Goal: Task Accomplishment & Management: Complete application form

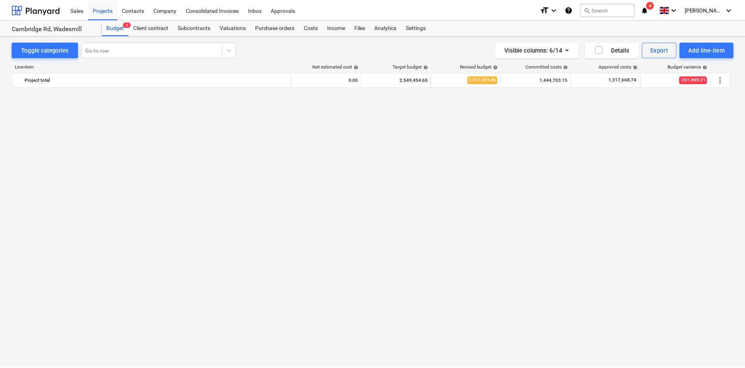
scroll to position [662, 0]
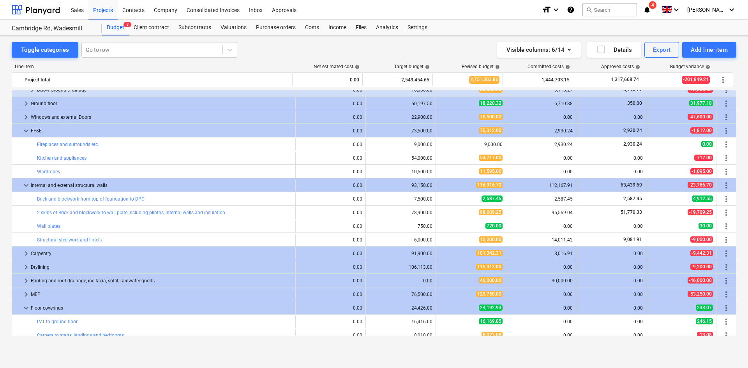
click at [274, 28] on div "Purchase orders" at bounding box center [275, 28] width 49 height 16
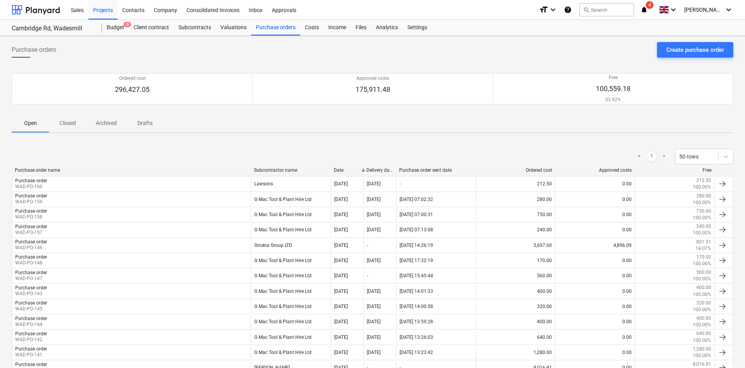
click at [71, 122] on p "Closed" at bounding box center [67, 123] width 19 height 8
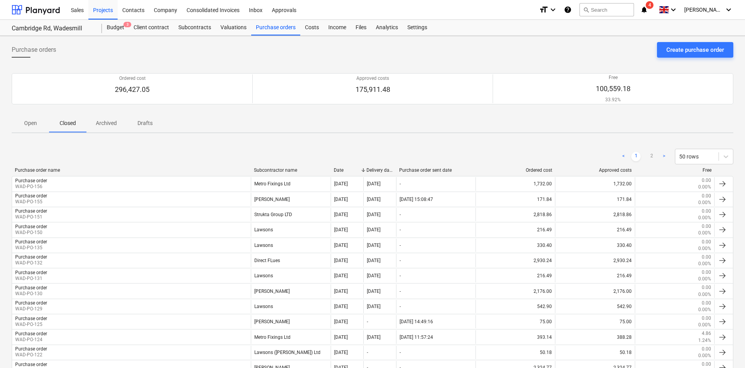
click at [119, 27] on div "Budget 3" at bounding box center [115, 28] width 27 height 16
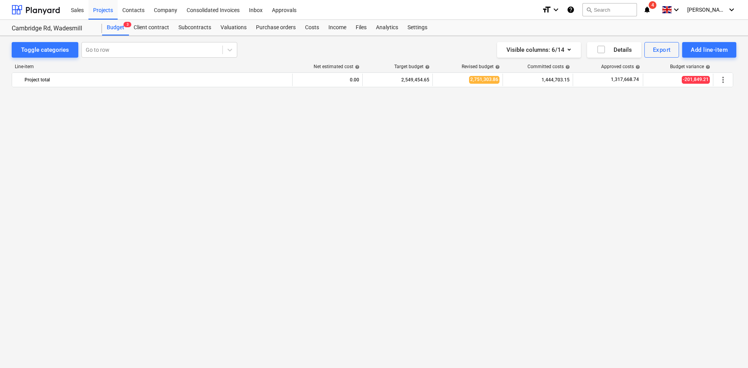
scroll to position [662, 0]
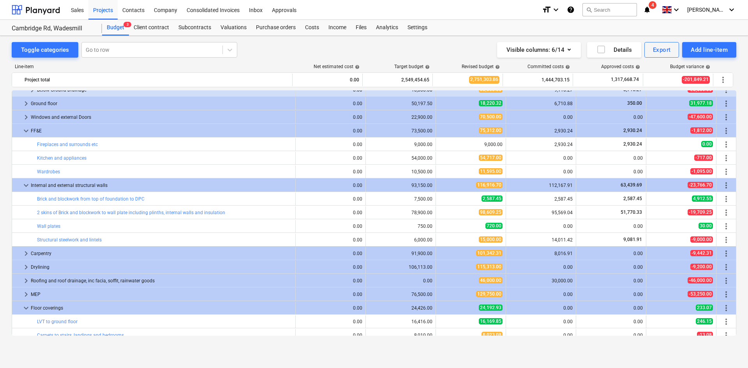
drag, startPoint x: 115, startPoint y: 34, endPoint x: 111, endPoint y: 32, distance: 4.1
click at [115, 34] on div "Budget 3" at bounding box center [115, 28] width 27 height 16
click at [89, 7] on div "Projects" at bounding box center [102, 10] width 29 height 20
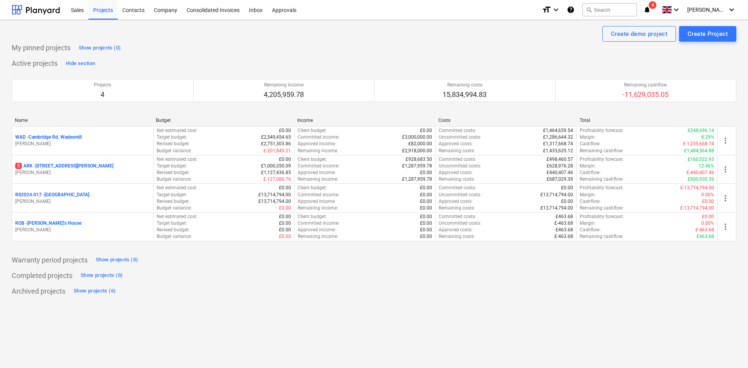
click at [59, 172] on p "[PERSON_NAME]" at bounding box center [82, 172] width 135 height 7
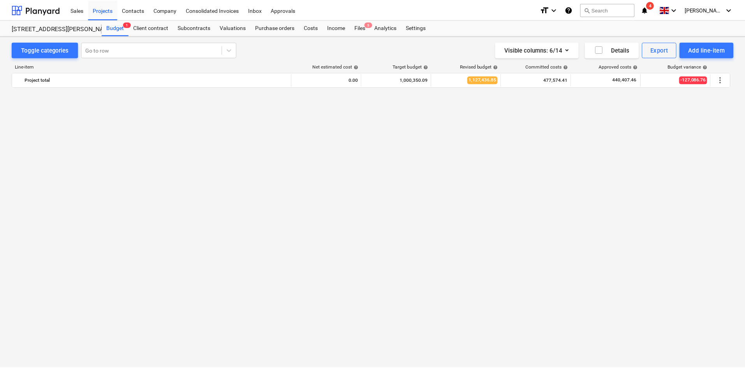
scroll to position [637, 0]
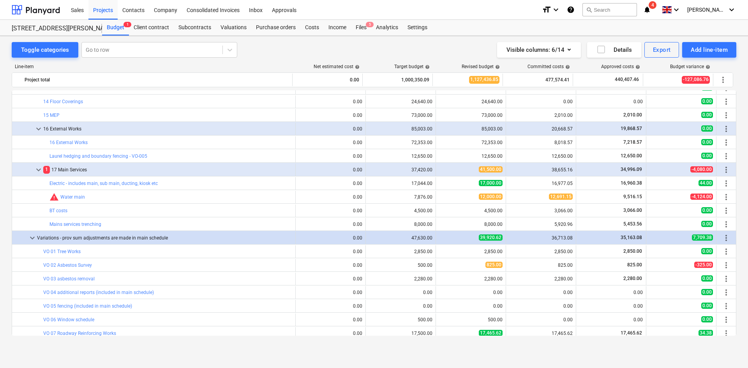
click at [284, 27] on div "Purchase orders" at bounding box center [275, 28] width 49 height 16
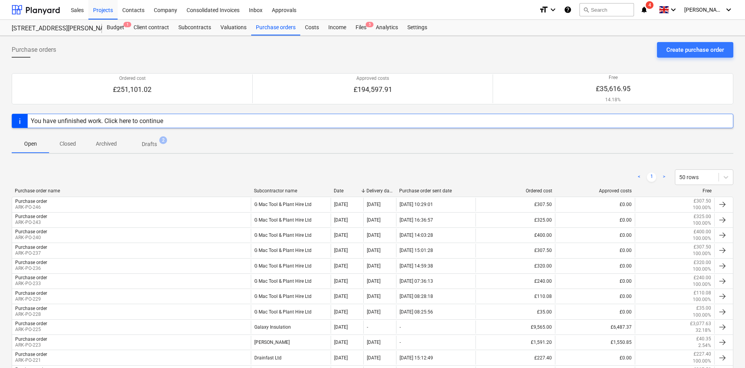
click at [295, 295] on div "G Mac Tool & Plant Hire Ltd" at bounding box center [290, 296] width 79 height 13
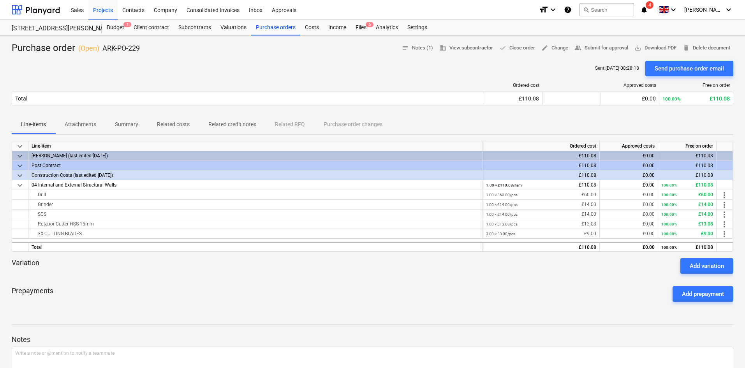
click at [270, 29] on div "Purchase orders" at bounding box center [275, 28] width 49 height 16
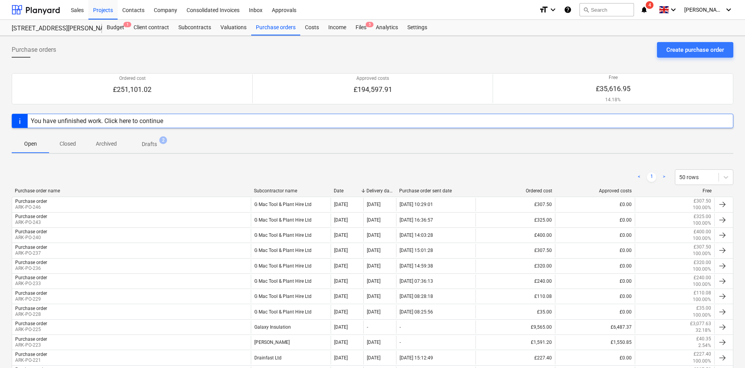
click at [74, 148] on span "Closed" at bounding box center [67, 144] width 37 height 13
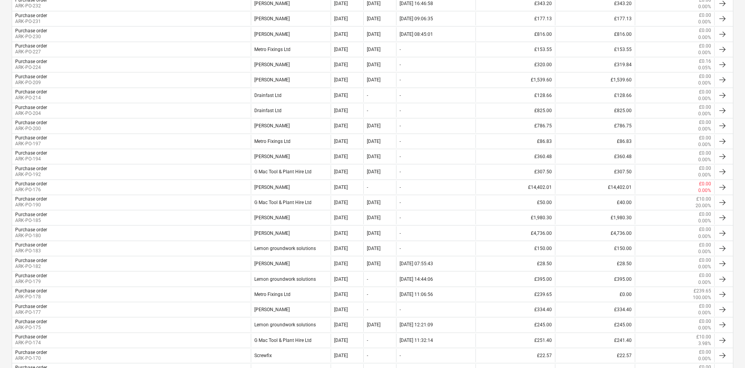
scroll to position [351, 0]
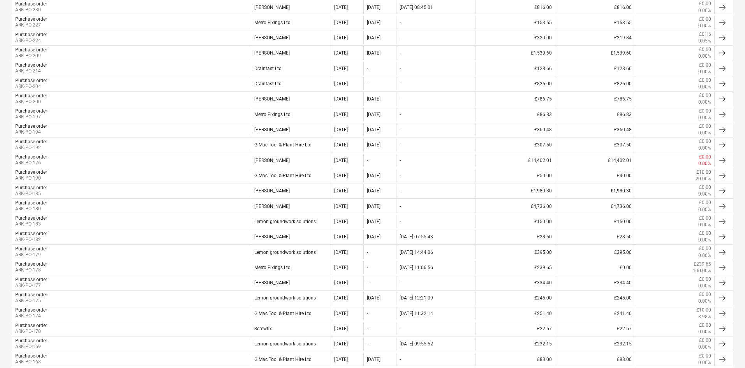
click at [75, 316] on div "Purchase order ARK-PO-174" at bounding box center [131, 313] width 239 height 13
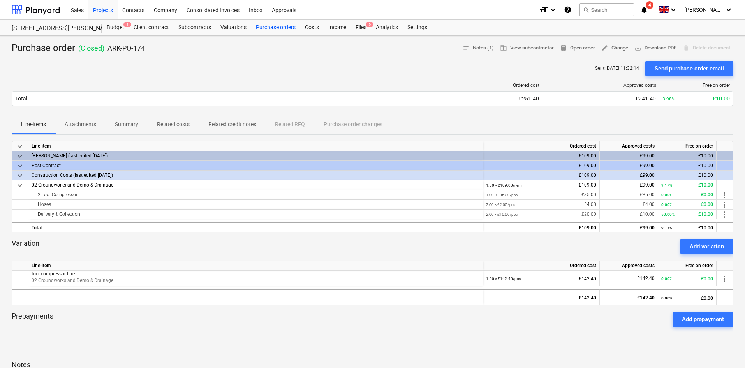
drag, startPoint x: 277, startPoint y: 30, endPoint x: 275, endPoint y: 35, distance: 5.1
click at [277, 30] on div "Purchase orders" at bounding box center [275, 28] width 49 height 16
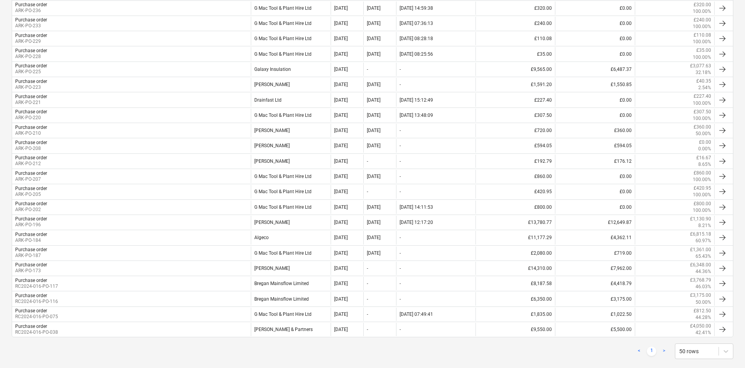
scroll to position [271, 0]
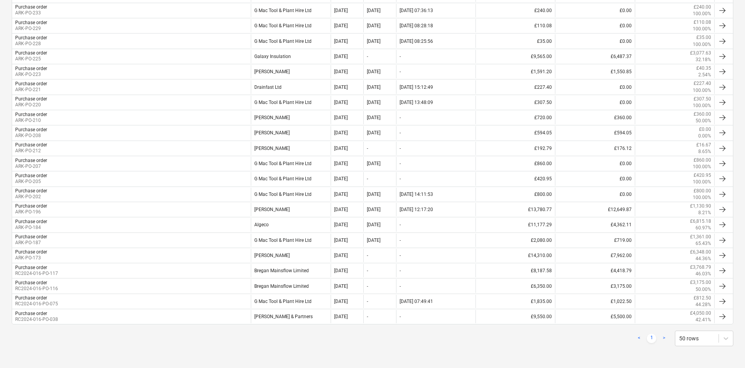
click at [72, 239] on div "Purchase order ARK-PO-187" at bounding box center [131, 240] width 239 height 13
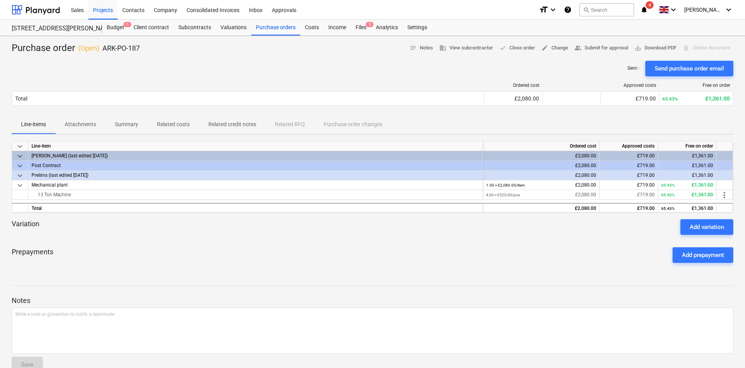
click at [271, 36] on div "Purchase order ( Open ) ARK-PO-187 notes Notes business View subcontractor done…" at bounding box center [372, 210] width 745 height 349
click at [277, 22] on div "Purchase orders" at bounding box center [275, 28] width 49 height 16
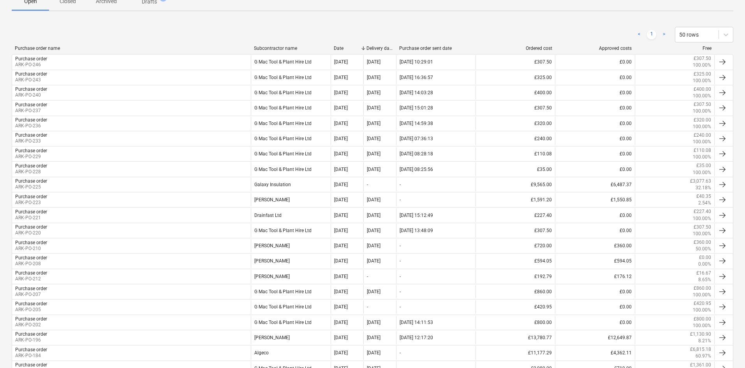
scroll to position [156, 0]
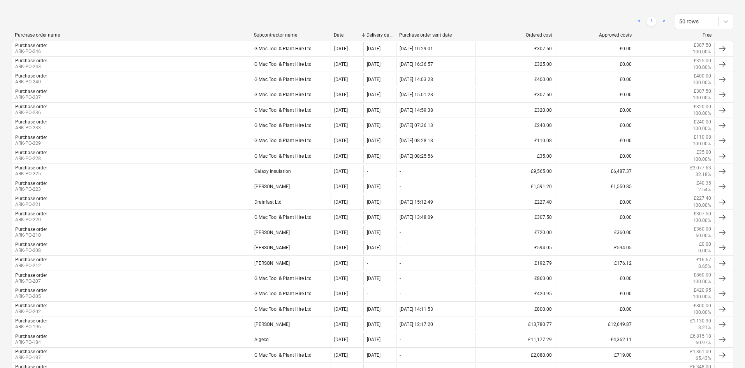
click at [212, 293] on div "Purchase order ARK-PO-205" at bounding box center [131, 293] width 239 height 13
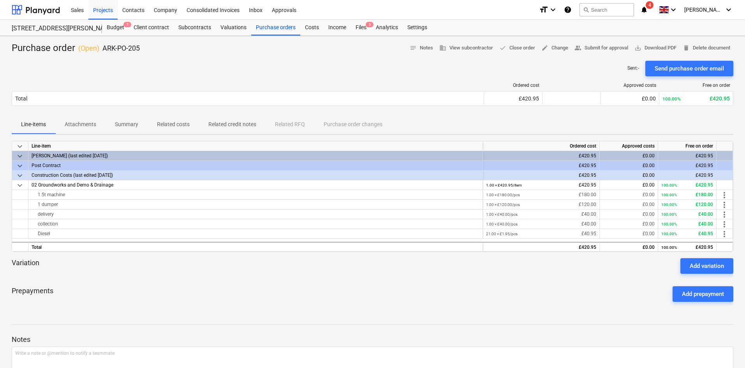
click at [265, 32] on div "Purchase orders" at bounding box center [275, 28] width 49 height 16
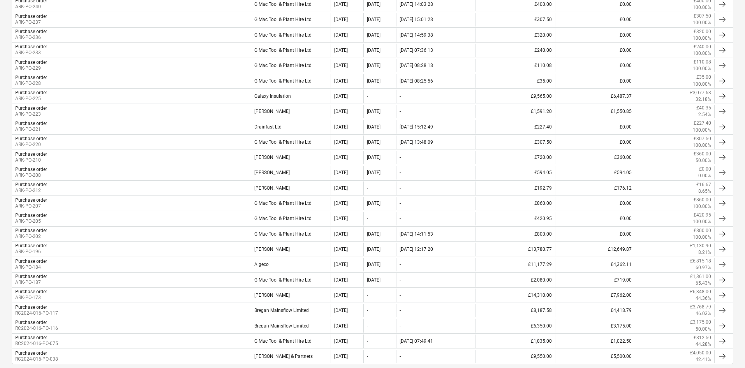
scroll to position [234, 0]
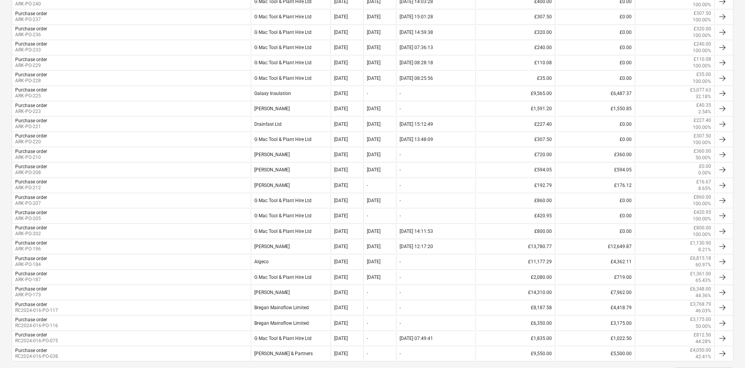
click at [162, 203] on div "Purchase order ARK-PO-207" at bounding box center [131, 200] width 239 height 13
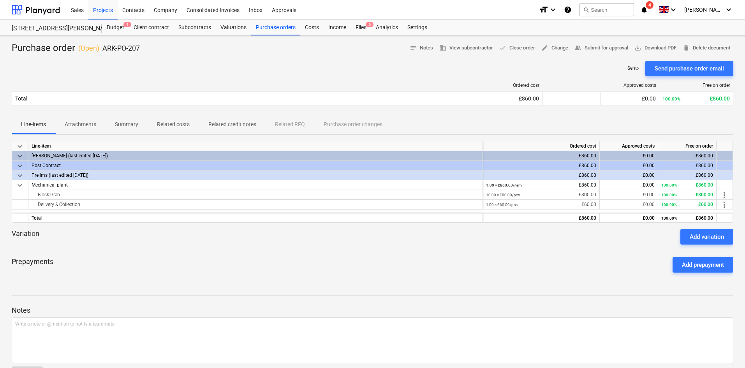
click at [274, 32] on div "Purchase orders" at bounding box center [275, 28] width 49 height 16
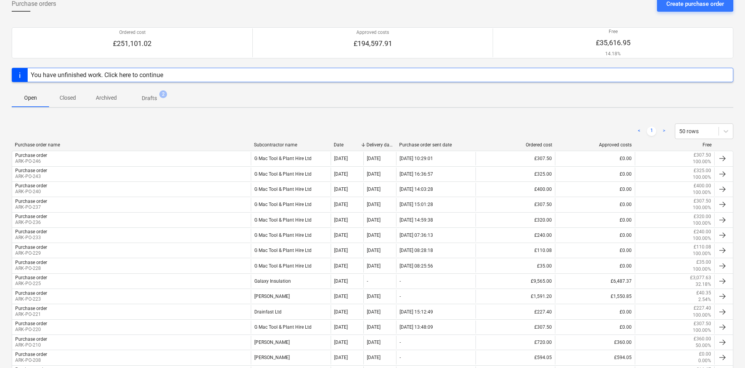
scroll to position [156, 0]
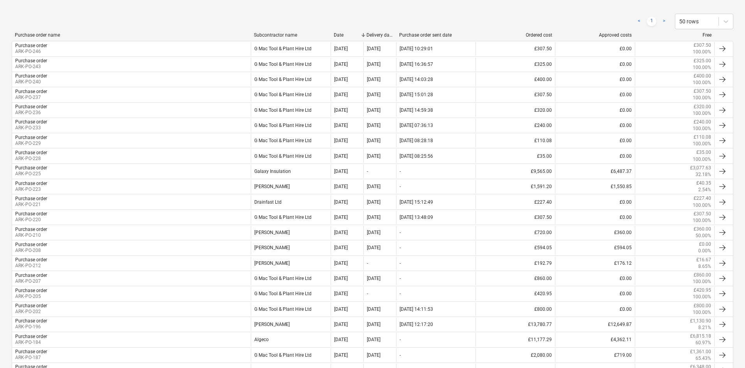
click at [107, 163] on div "Purchase order ARK-PO-228 G Mac Tool & Plant Hire Ltd [DATE] [DATE] [DATE] 08:2…" at bounding box center [373, 155] width 722 height 15
click at [109, 158] on div "Purchase order ARK-PO-228" at bounding box center [131, 155] width 239 height 13
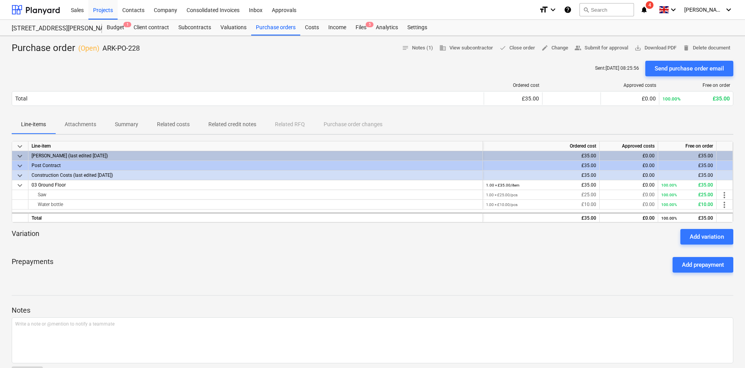
click at [280, 28] on div "Purchase orders" at bounding box center [275, 28] width 49 height 16
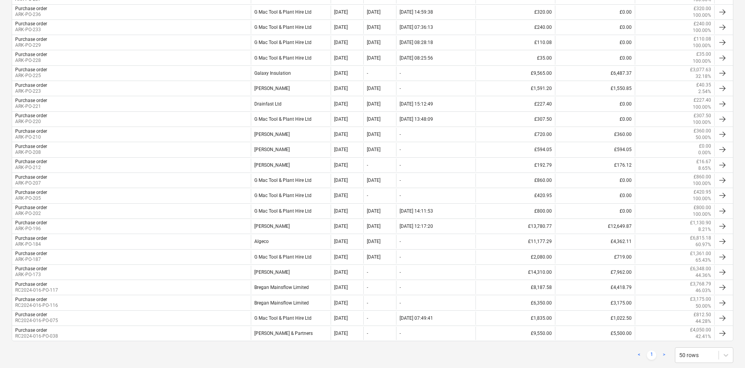
scroll to position [271, 0]
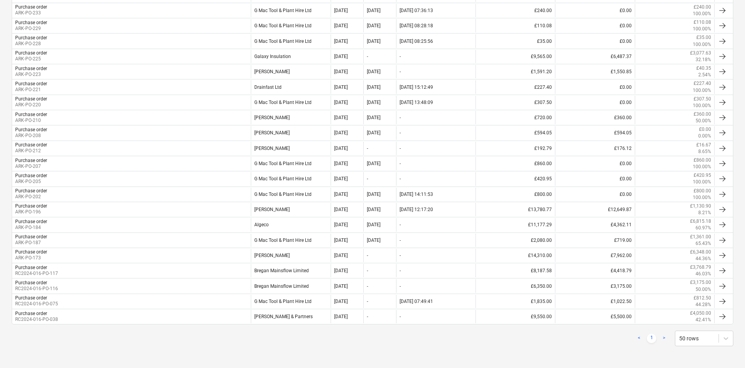
click at [242, 300] on div "Purchase order RC2024-016-PO-075" at bounding box center [131, 301] width 239 height 13
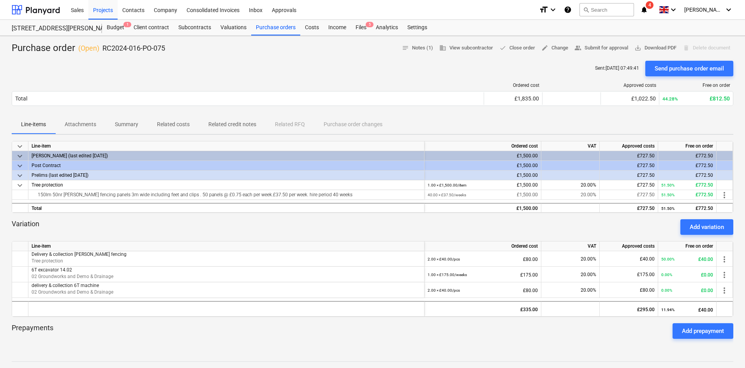
click at [263, 31] on div "Purchase orders" at bounding box center [275, 28] width 49 height 16
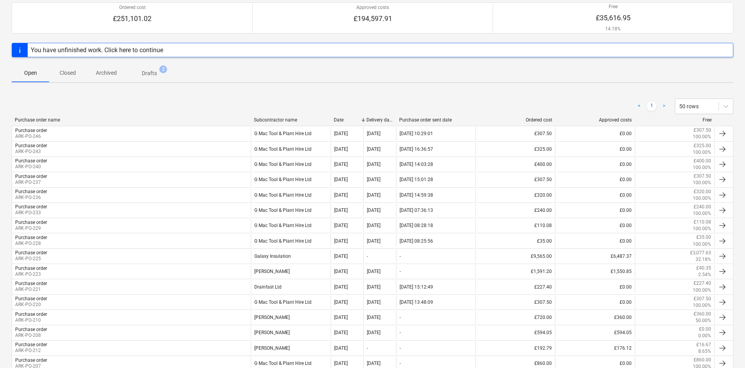
scroll to position [37, 0]
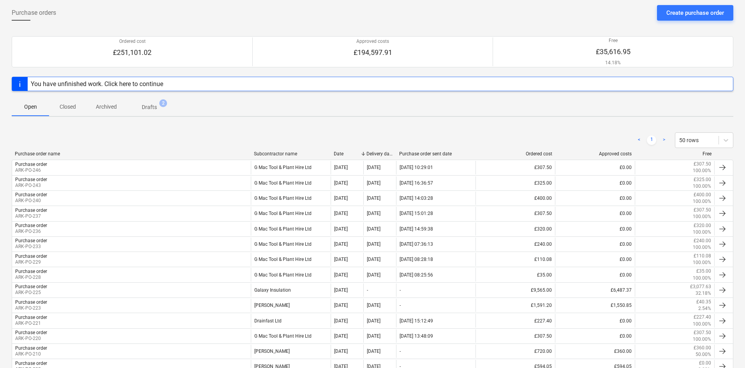
click at [74, 107] on p "Closed" at bounding box center [67, 107] width 19 height 8
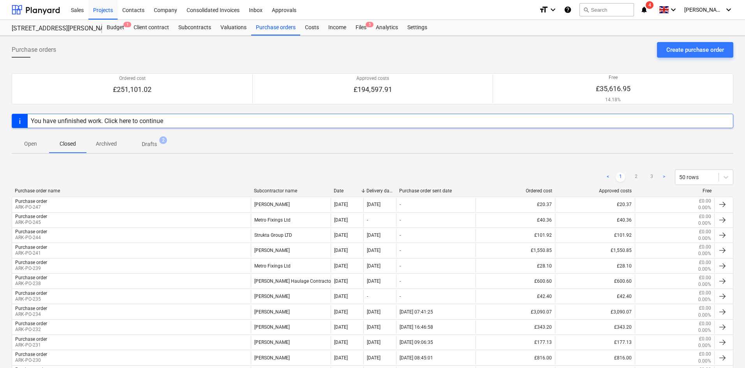
click at [30, 148] on span "Open" at bounding box center [30, 144] width 37 height 13
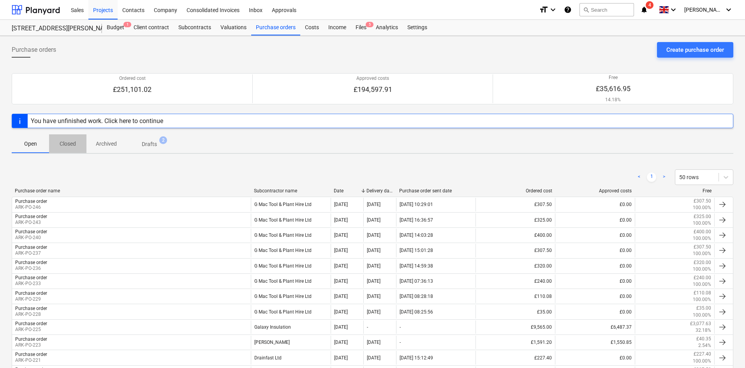
click at [72, 148] on span "Closed" at bounding box center [67, 144] width 37 height 13
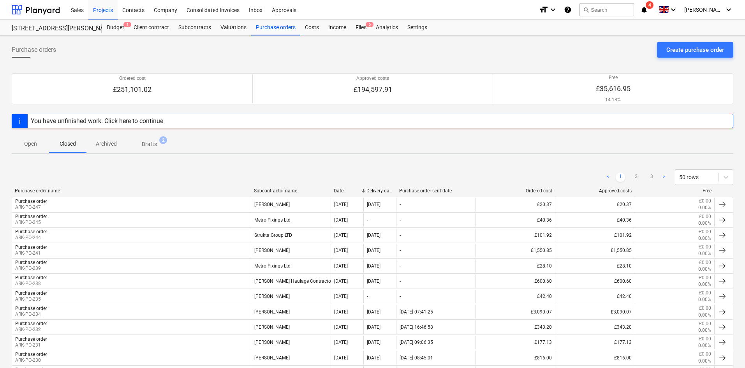
click at [108, 148] on span "Archived" at bounding box center [106, 144] width 40 height 13
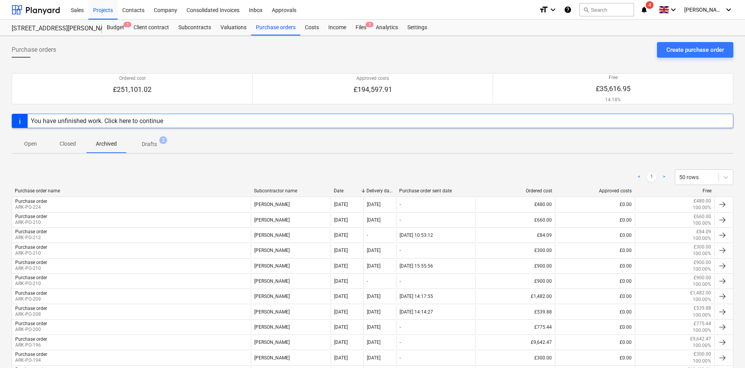
click at [28, 145] on p "Open" at bounding box center [30, 144] width 19 height 8
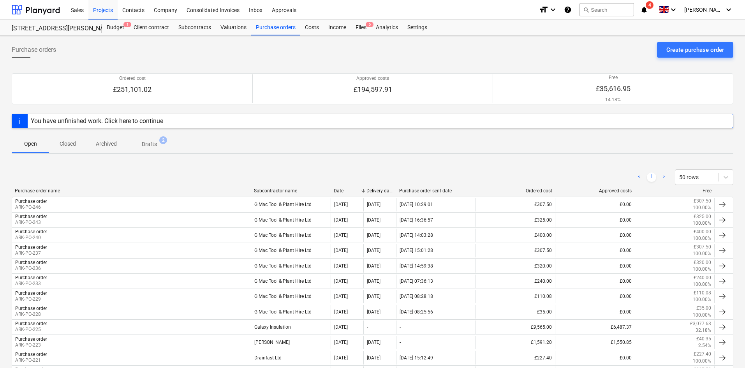
click at [106, 7] on div "Projects" at bounding box center [102, 10] width 29 height 20
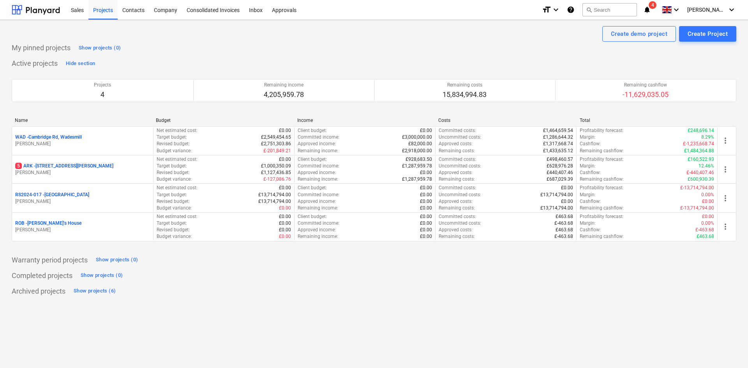
click at [93, 135] on div "WAD - Cambridge Rd, Wadesmill" at bounding box center [82, 137] width 135 height 7
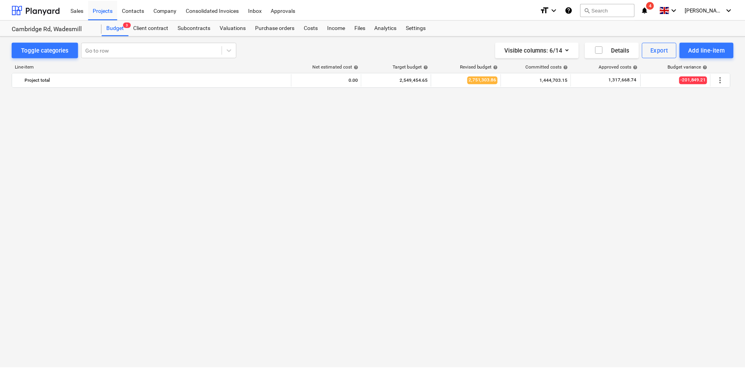
scroll to position [662, 0]
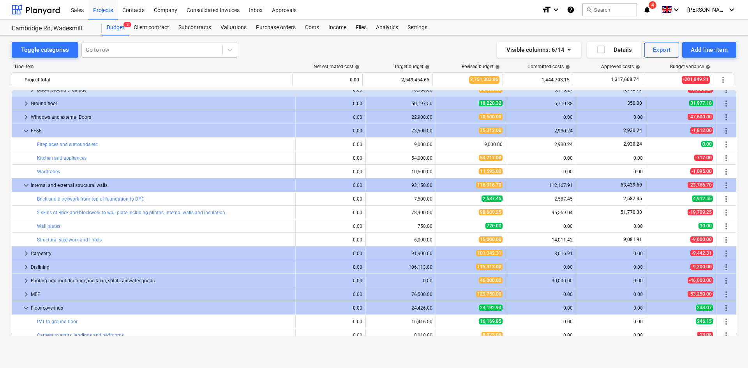
click at [254, 23] on div "Purchase orders" at bounding box center [275, 28] width 49 height 16
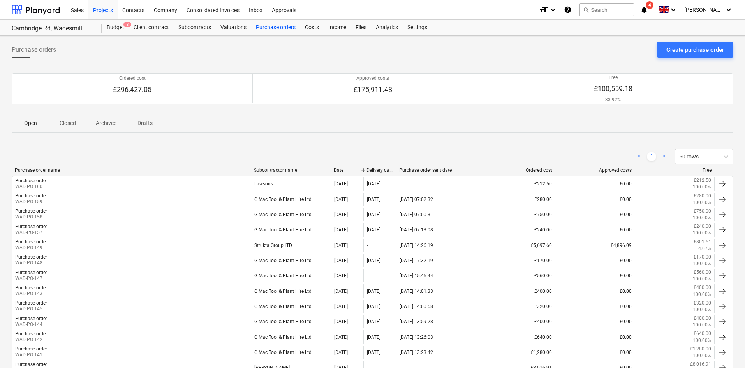
click at [74, 122] on p "Closed" at bounding box center [67, 123] width 19 height 8
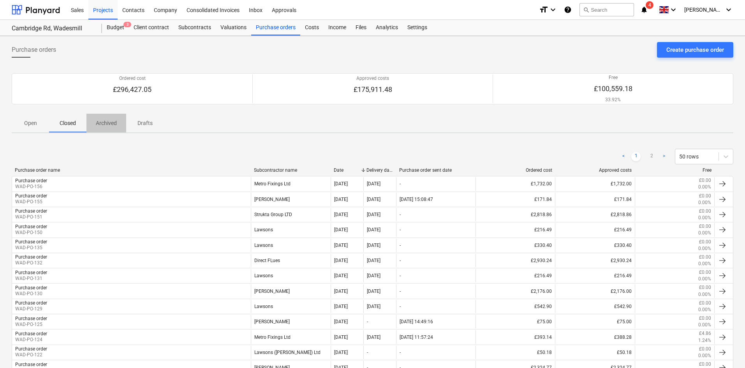
click at [107, 126] on p "Archived" at bounding box center [106, 123] width 21 height 8
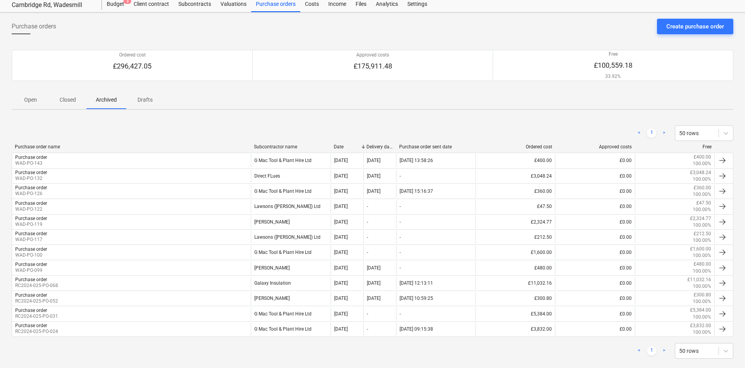
scroll to position [36, 0]
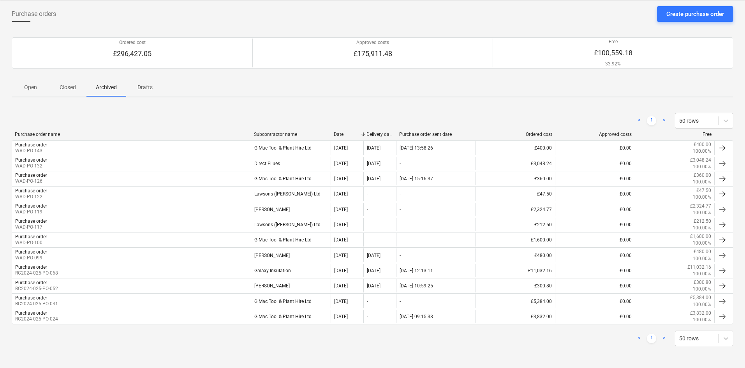
click at [62, 87] on p "Closed" at bounding box center [67, 87] width 19 height 8
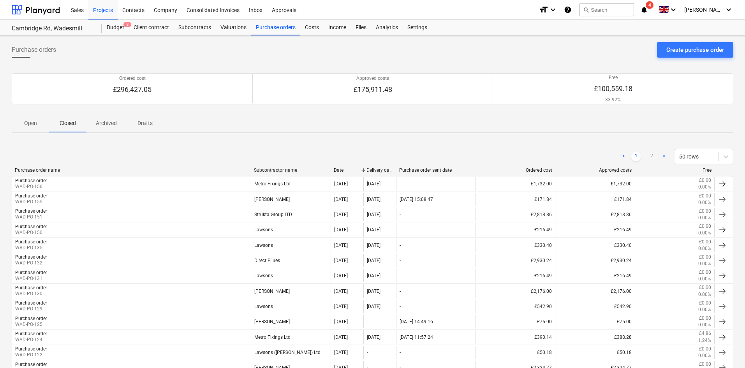
click at [35, 129] on span "Open" at bounding box center [30, 123] width 37 height 13
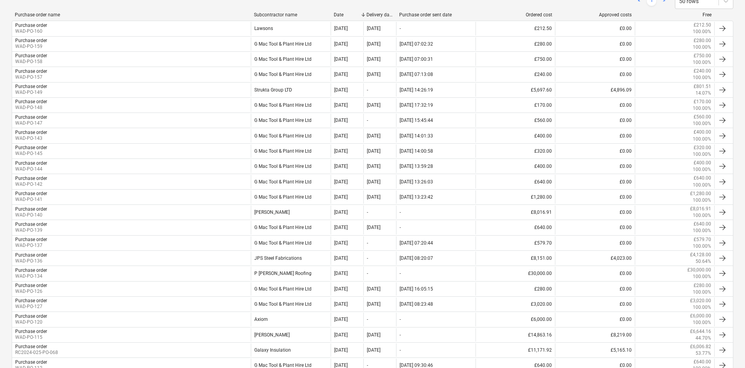
scroll to position [156, 0]
click at [83, 300] on div "Purchase order WAD-PO-127" at bounding box center [131, 303] width 239 height 13
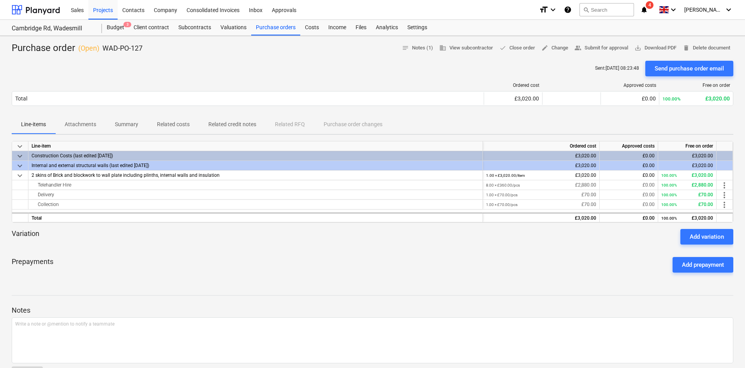
click at [273, 26] on div "Purchase orders" at bounding box center [275, 28] width 49 height 16
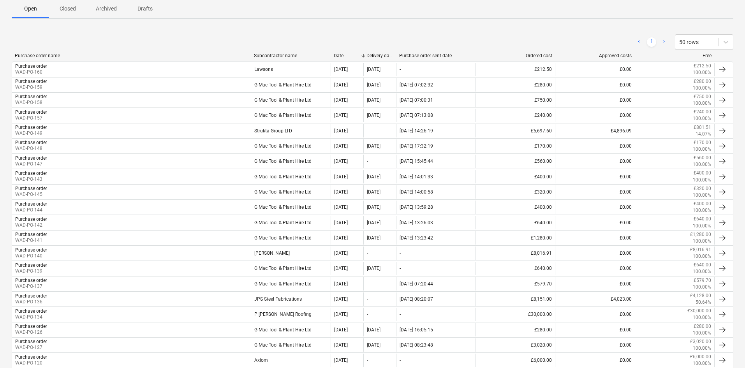
scroll to position [117, 0]
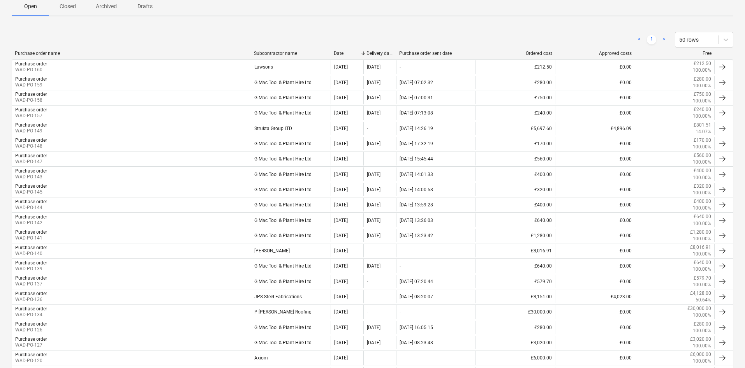
click at [99, 282] on div "Purchase order WAD-PO-137" at bounding box center [131, 281] width 239 height 13
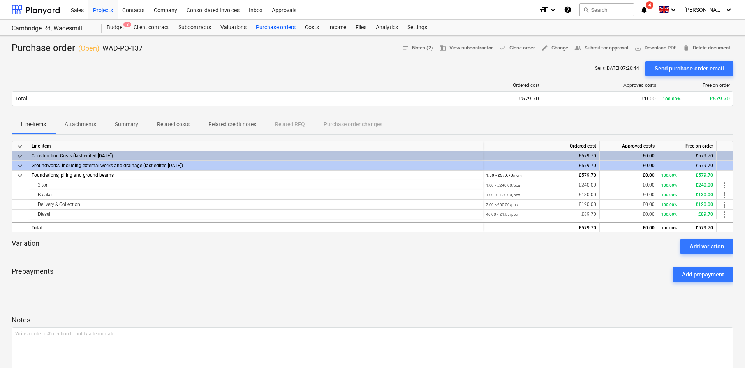
click at [259, 31] on div "Purchase orders" at bounding box center [275, 28] width 49 height 16
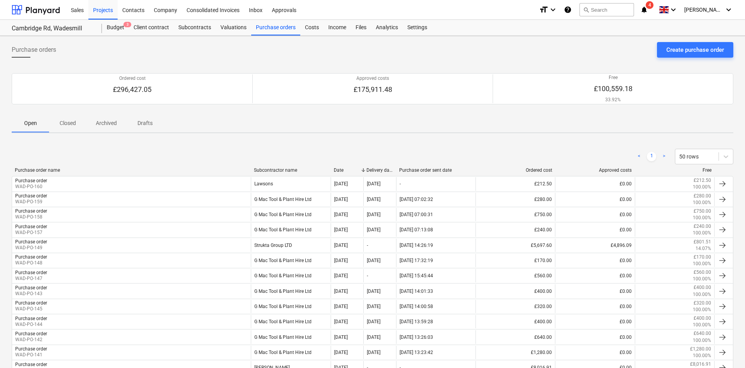
click at [275, 24] on div "Purchase orders" at bounding box center [275, 28] width 49 height 16
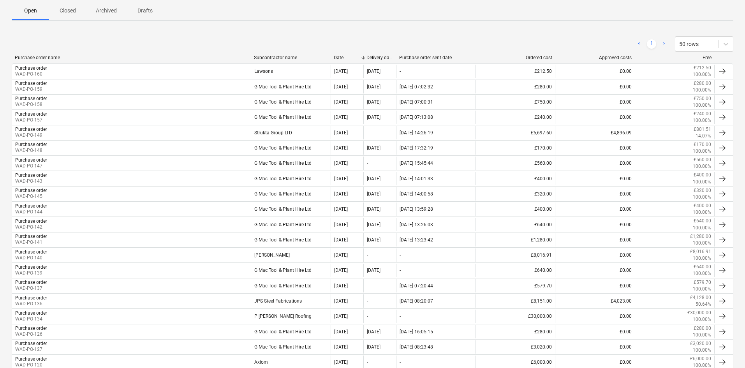
scroll to position [234, 0]
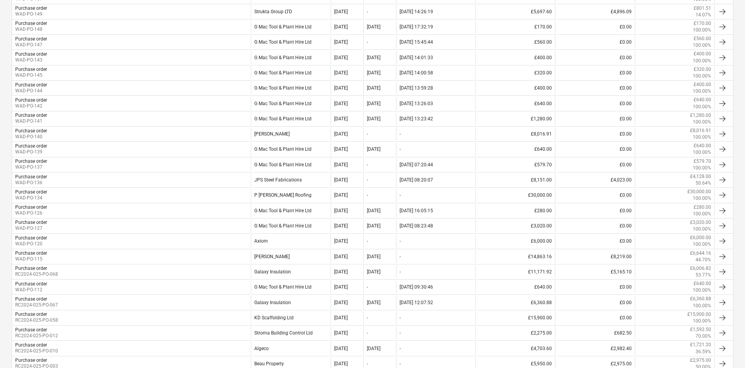
click at [76, 282] on div "Purchase order WAD-PO-112" at bounding box center [131, 287] width 239 height 13
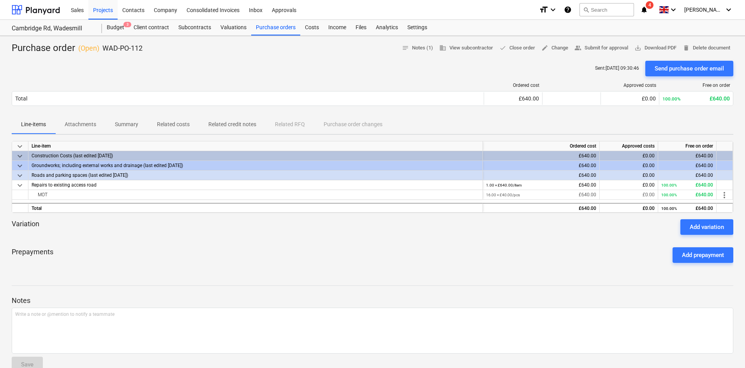
click at [276, 30] on div "Purchase orders" at bounding box center [275, 28] width 49 height 16
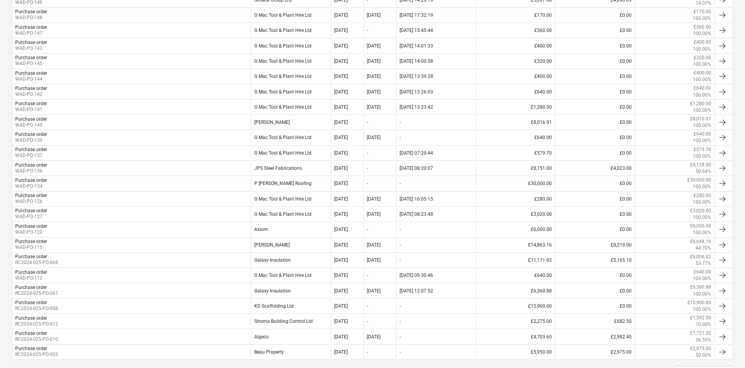
scroll to position [234, 0]
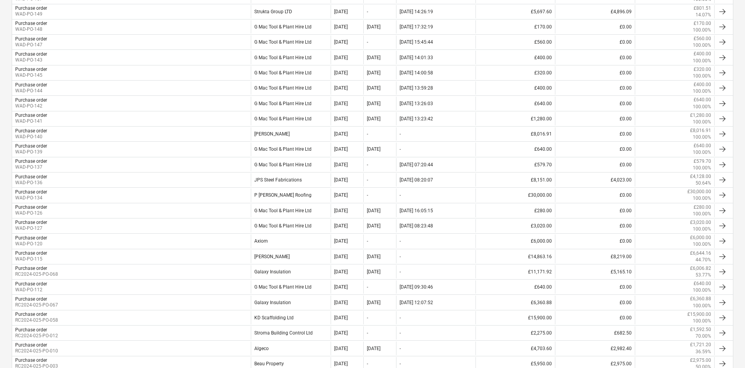
click at [196, 211] on div "Purchase order WAD-PO-126" at bounding box center [131, 210] width 239 height 13
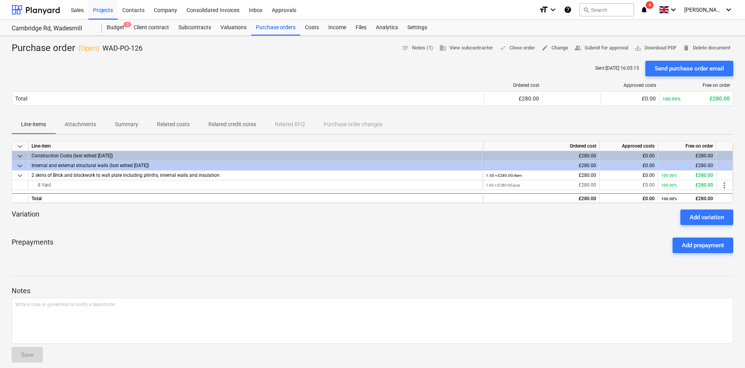
click at [295, 27] on div "Purchase orders" at bounding box center [275, 28] width 49 height 16
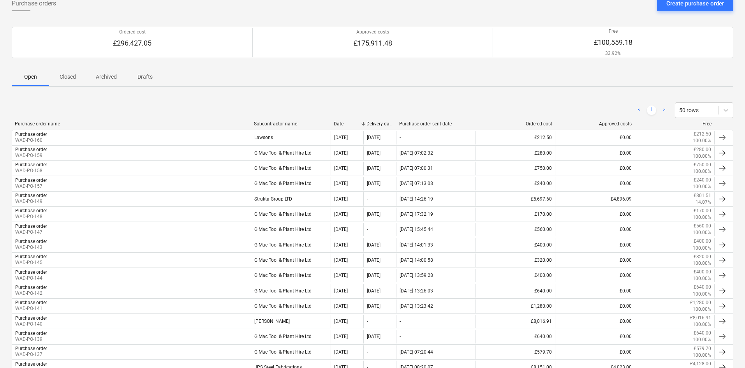
scroll to position [156, 0]
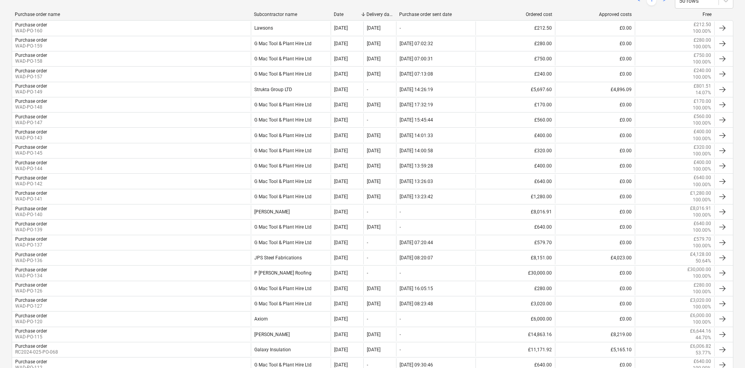
click at [128, 196] on div "Purchase order WAD-PO-141" at bounding box center [131, 196] width 239 height 13
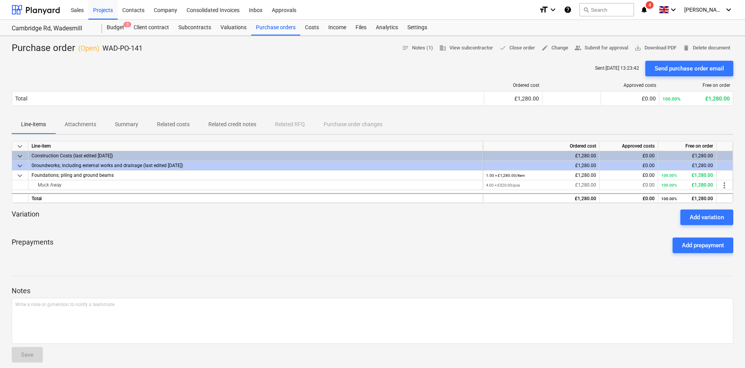
click at [263, 32] on div "Purchase orders" at bounding box center [275, 28] width 49 height 16
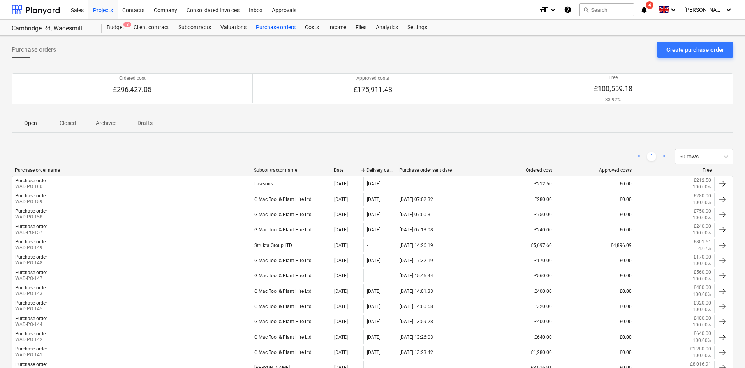
click at [65, 335] on div "Purchase order WAD-PO-142" at bounding box center [131, 336] width 239 height 13
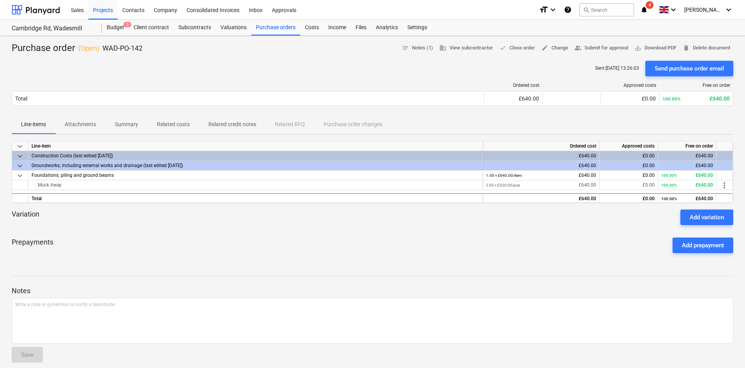
click at [281, 28] on div "Purchase orders" at bounding box center [275, 28] width 49 height 16
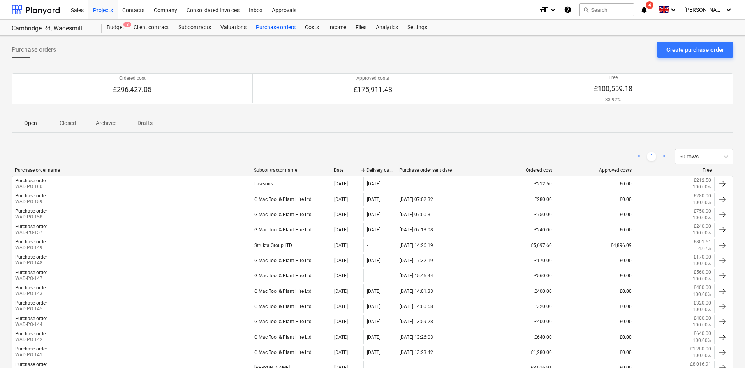
click at [67, 125] on p "Closed" at bounding box center [67, 123] width 19 height 8
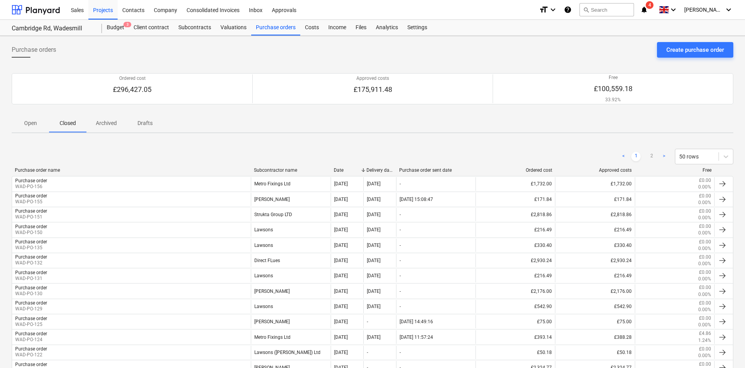
click at [26, 129] on span "Open" at bounding box center [30, 123] width 37 height 13
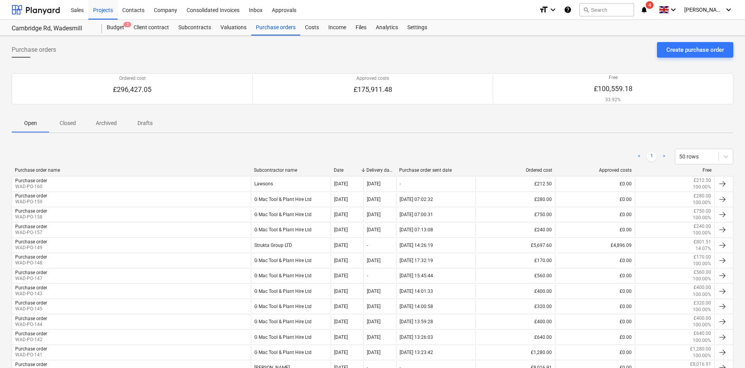
click at [108, 15] on div "Projects" at bounding box center [102, 10] width 29 height 20
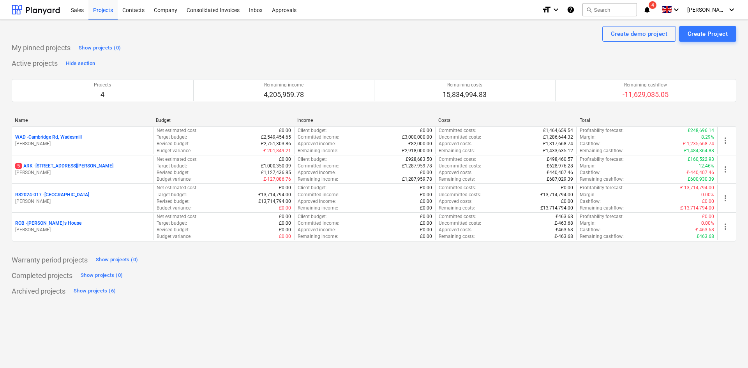
click at [78, 170] on p "[PERSON_NAME]" at bounding box center [82, 172] width 135 height 7
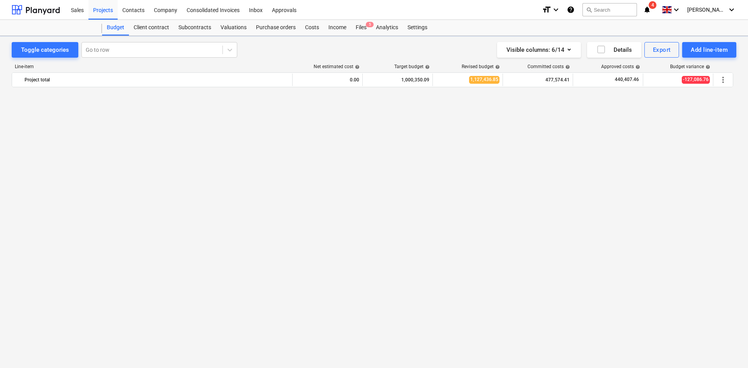
click at [270, 33] on div "Purchase orders" at bounding box center [275, 28] width 49 height 16
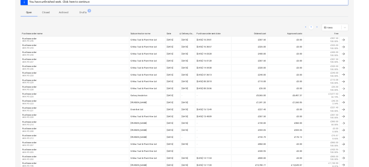
scroll to position [195, 0]
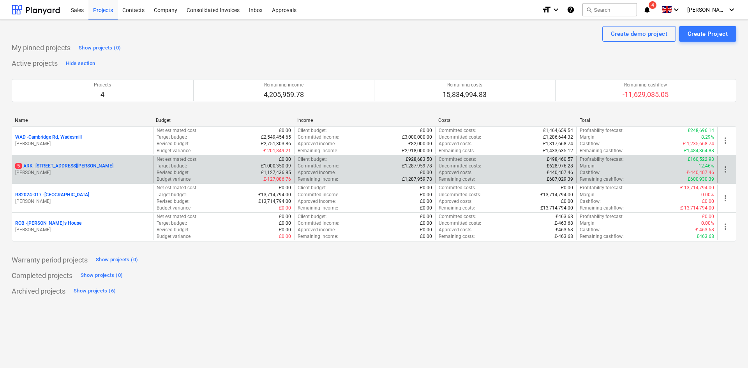
click at [55, 169] on p "5 ARK - 2 Galley Lane Arkley" at bounding box center [64, 166] width 98 height 7
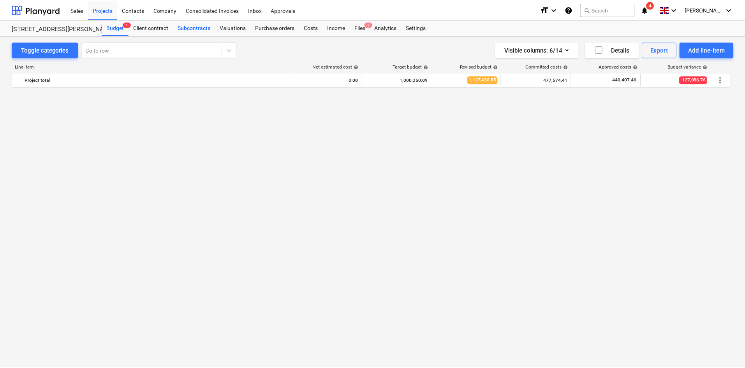
scroll to position [637, 0]
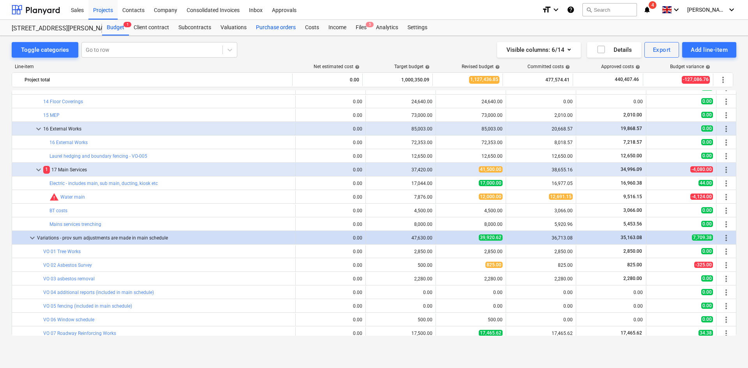
click at [263, 28] on div "Purchase orders" at bounding box center [275, 28] width 49 height 16
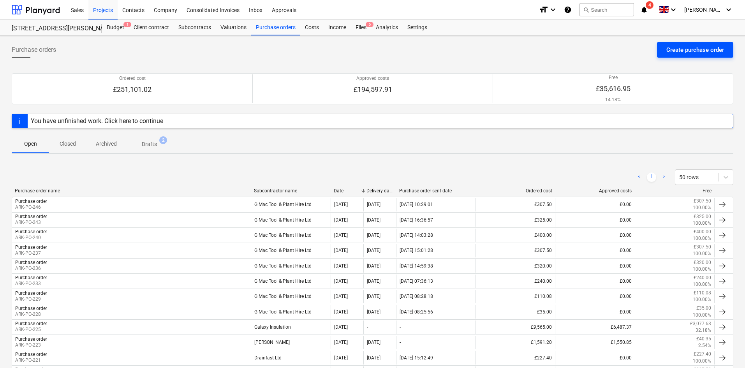
click at [681, 51] on div "Create purchase order" at bounding box center [696, 50] width 58 height 10
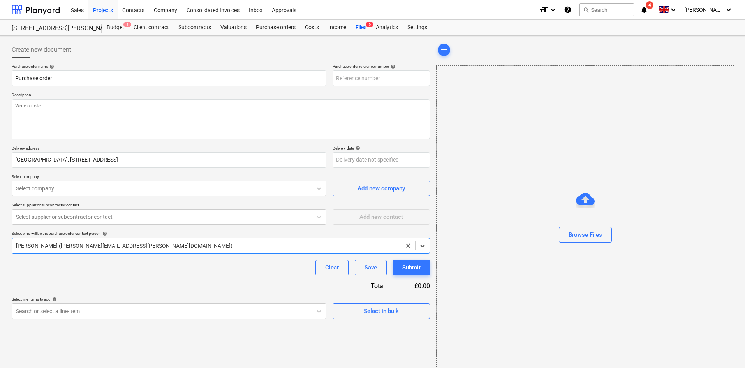
type textarea "x"
type input "ARK-PO-249"
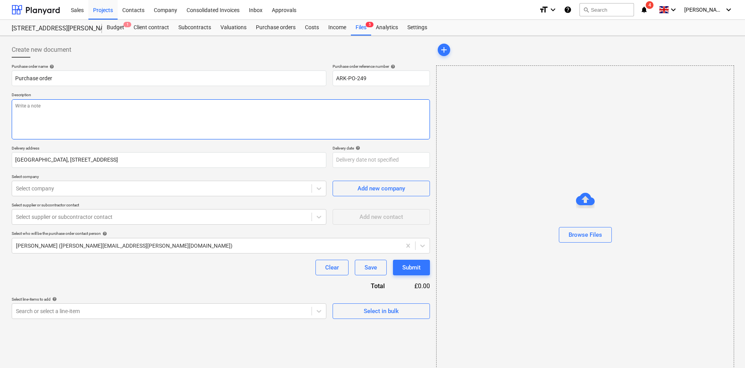
click at [139, 112] on textarea at bounding box center [221, 119] width 418 height 40
type textarea "x"
type textarea "C"
type textarea "x"
type textarea "Ce"
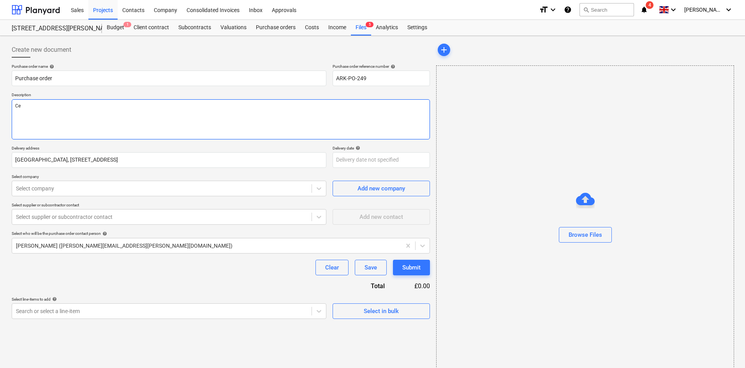
type textarea "x"
type textarea "Ceme"
type textarea "x"
type textarea "Cemen"
type textarea "x"
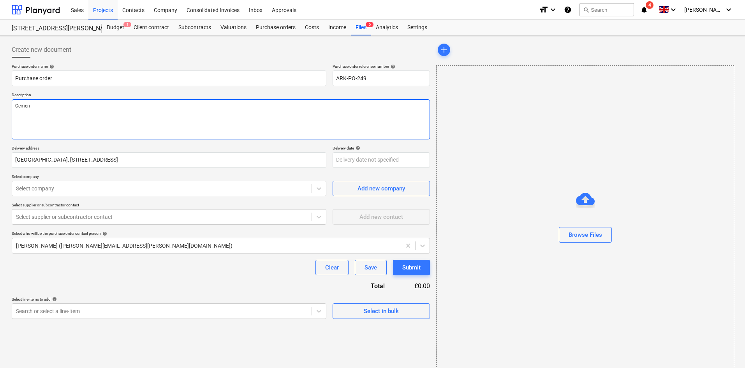
type textarea "Cement"
type textarea "x"
type textarea "Cement"
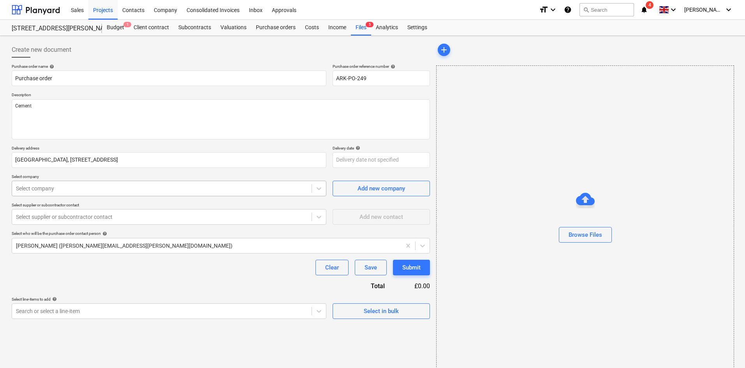
type textarea "x"
click at [76, 184] on div "Select company" at bounding box center [162, 188] width 300 height 11
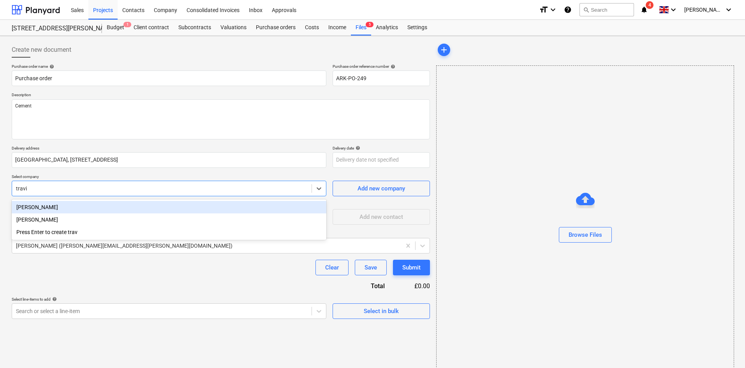
type input "travis"
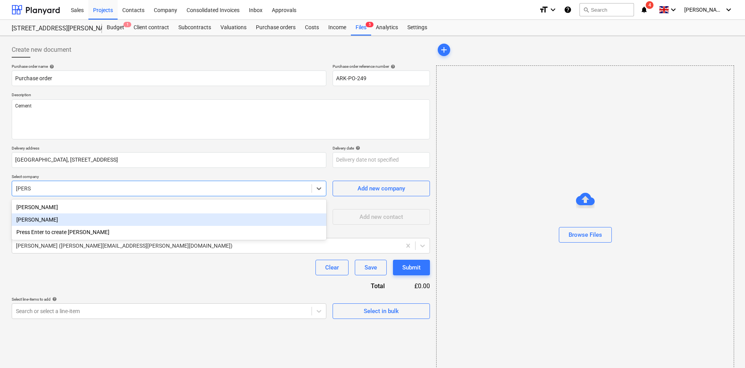
click at [72, 222] on div "[PERSON_NAME]" at bounding box center [169, 220] width 315 height 12
type textarea "x"
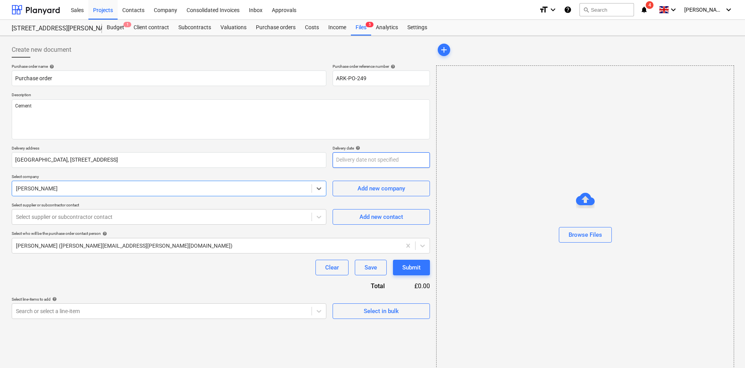
click at [368, 166] on body "Sales Projects Contacts Company Consolidated Invoices Inbox Approvals format_si…" at bounding box center [372, 184] width 745 height 368
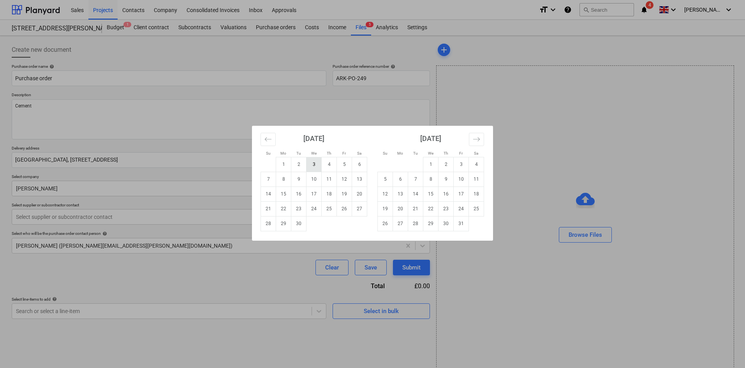
click at [318, 164] on td "3" at bounding box center [314, 164] width 15 height 15
type textarea "x"
type input "03 Sep 2025"
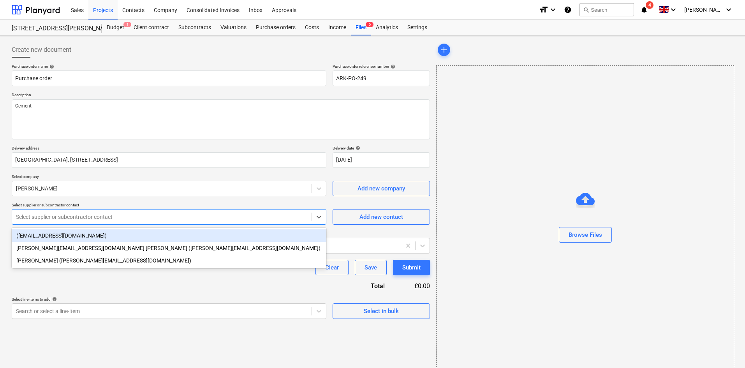
click at [127, 213] on div at bounding box center [162, 217] width 292 height 8
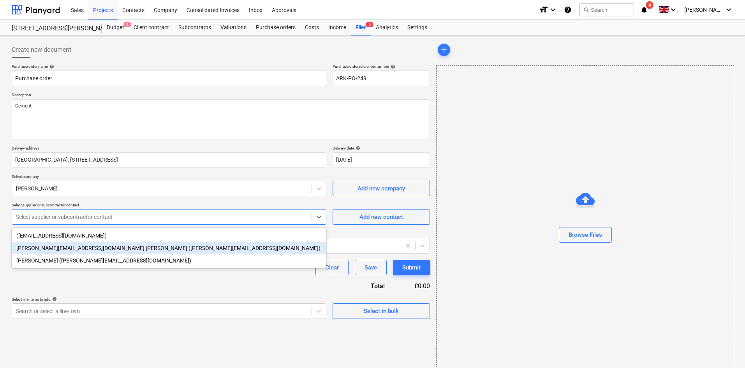
click at [123, 243] on div "paula.maddison@travisperkins.co.uk Maddison (paula.maddison@travisperkins.co.uk)" at bounding box center [169, 248] width 315 height 12
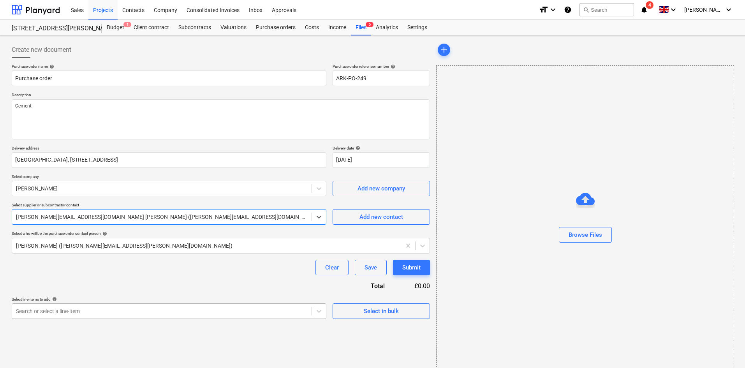
click at [146, 312] on body "Sales Projects Contacts Company Consolidated Invoices Inbox Approvals format_si…" at bounding box center [372, 184] width 745 height 368
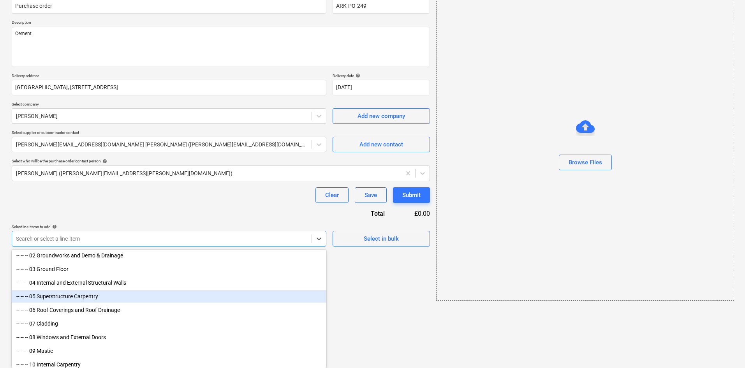
scroll to position [507, 0]
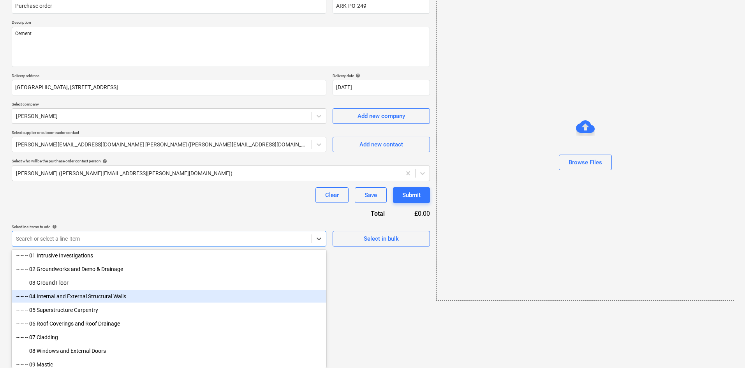
click at [114, 297] on div "-- -- -- 04 Internal and External Structural Walls" at bounding box center [169, 296] width 315 height 12
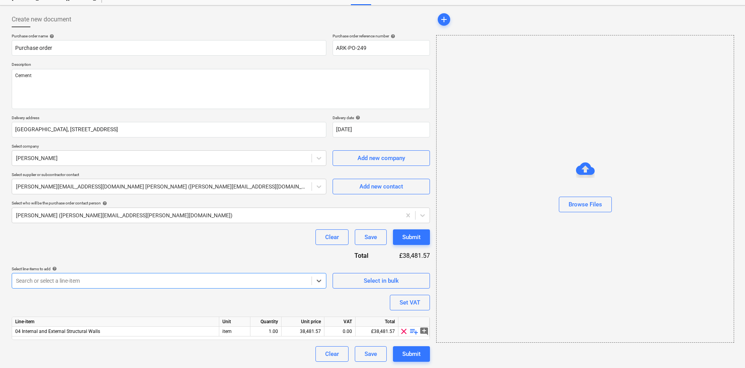
scroll to position [30, 0]
click at [413, 332] on span "playlist_add" at bounding box center [413, 331] width 9 height 9
type textarea "x"
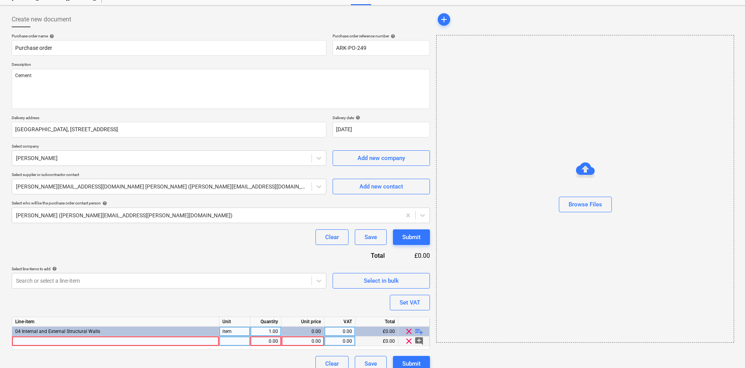
click at [163, 340] on div at bounding box center [115, 342] width 207 height 10
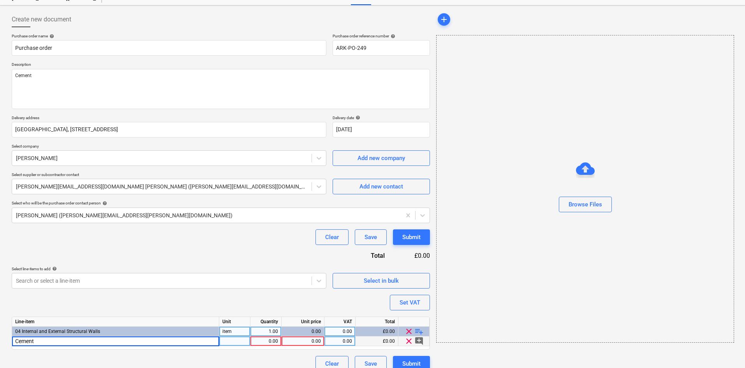
type input "Cement"
type textarea "x"
click at [265, 342] on div "0.00" at bounding box center [266, 342] width 25 height 10
type input "60"
type textarea "x"
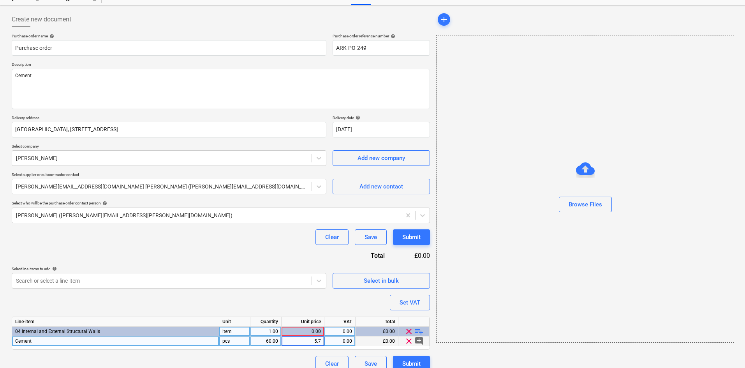
type input "5.72"
click at [205, 250] on div "Purchase order name help Purchase order Purchase order reference number help AR…" at bounding box center [221, 203] width 418 height 338
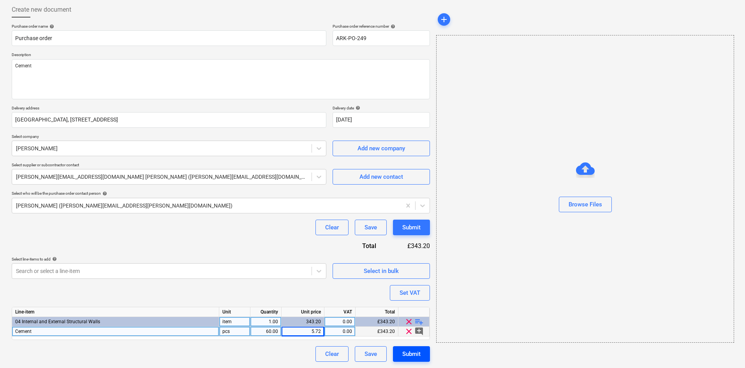
click at [423, 352] on button "Submit" at bounding box center [411, 354] width 37 height 16
type textarea "x"
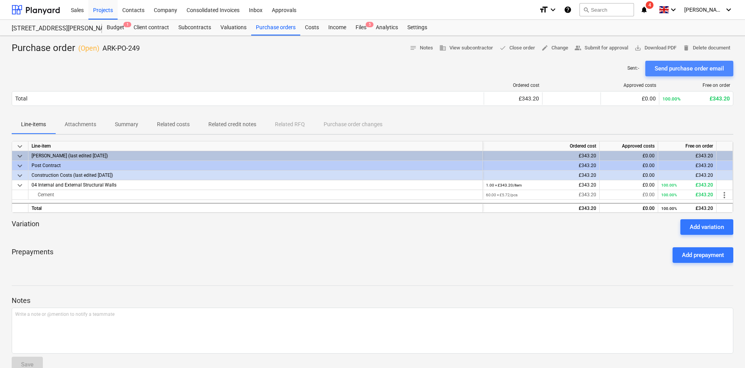
click at [676, 64] on div "Send purchase order email" at bounding box center [689, 69] width 69 height 10
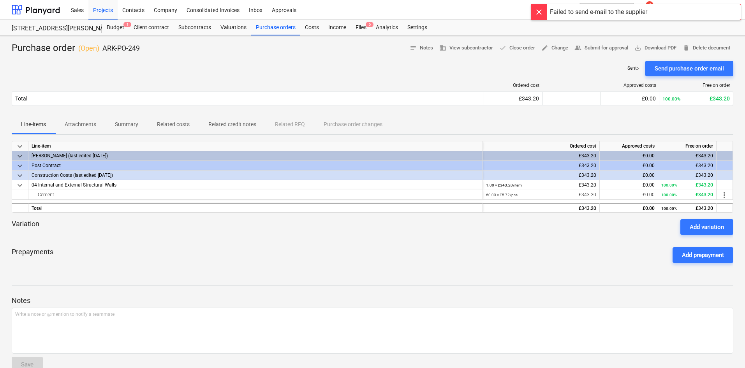
drag, startPoint x: 542, startPoint y: 11, endPoint x: 538, endPoint y: 29, distance: 18.9
click at [542, 11] on div at bounding box center [539, 12] width 16 height 16
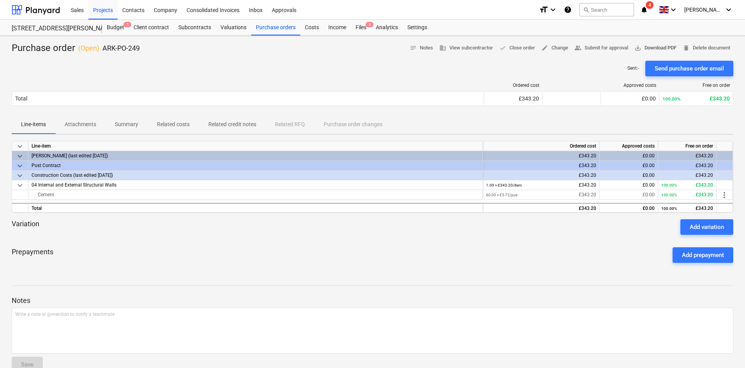
click at [650, 49] on span "save_alt Download PDF" at bounding box center [656, 48] width 42 height 9
click at [66, 63] on div "Sent : - Send purchase order email" at bounding box center [373, 69] width 722 height 16
